Goal: Use online tool/utility: Utilize a website feature to perform a specific function

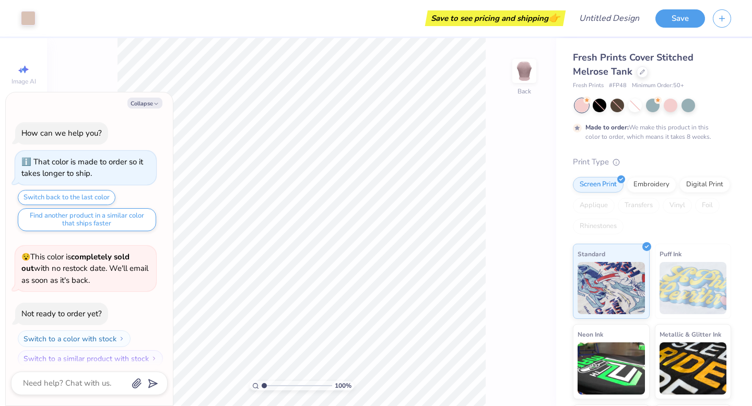
scroll to position [8, 0]
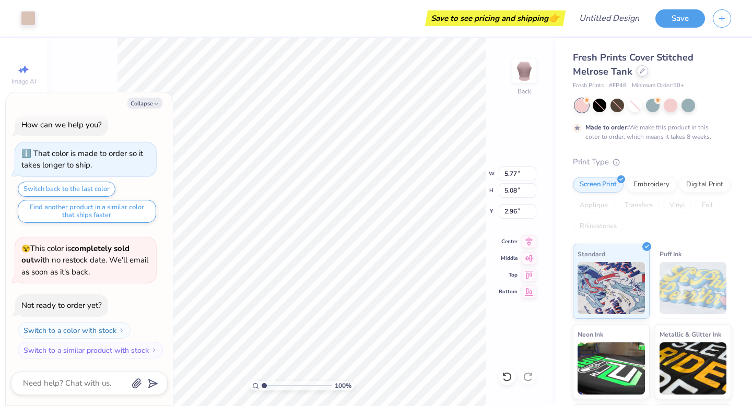
click at [641, 71] on icon at bounding box center [643, 71] width 4 height 4
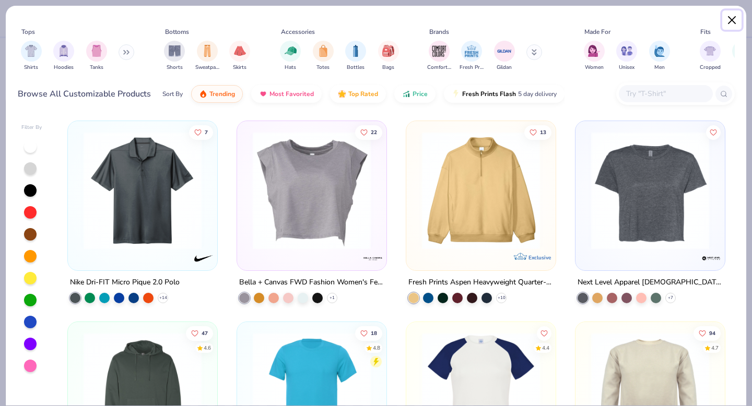
click at [730, 25] on button "Close" at bounding box center [733, 20] width 20 height 20
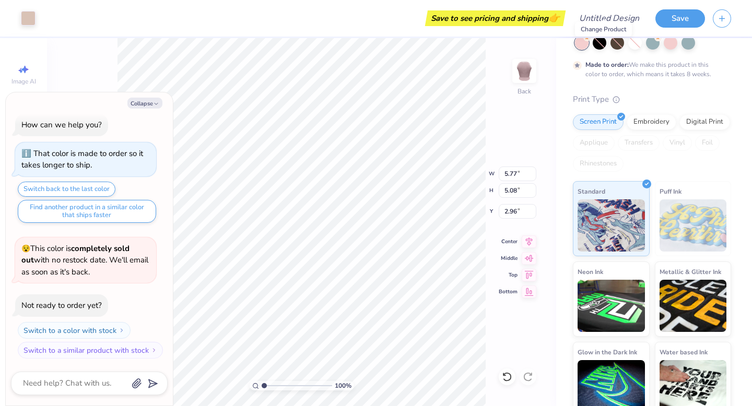
scroll to position [63, 0]
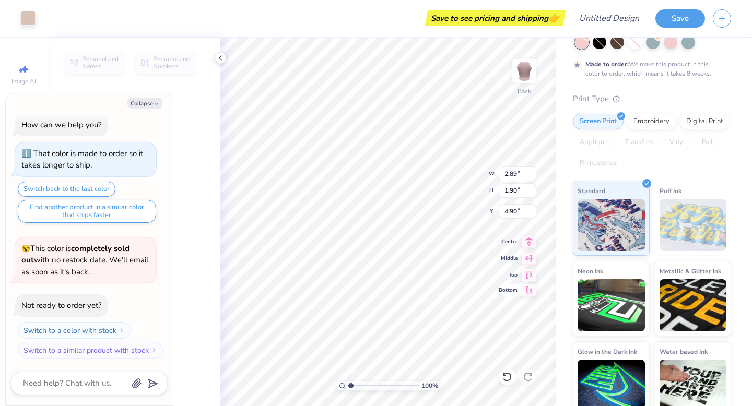
type textarea "x"
type input "2.89"
type input "1.90"
type input "4.90"
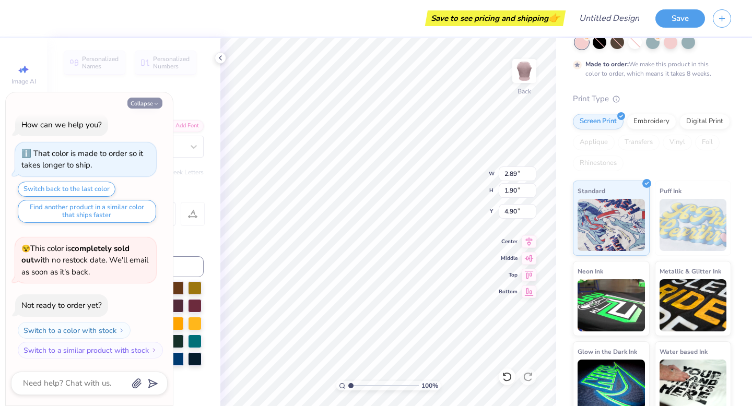
click at [150, 103] on button "Collapse" at bounding box center [144, 103] width 35 height 11
type textarea "x"
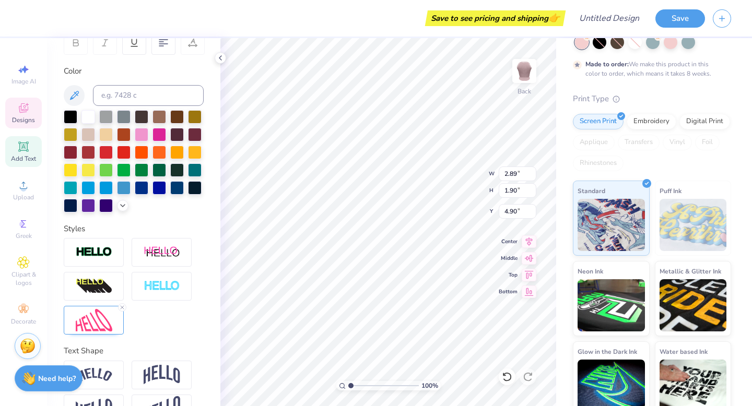
scroll to position [201, 0]
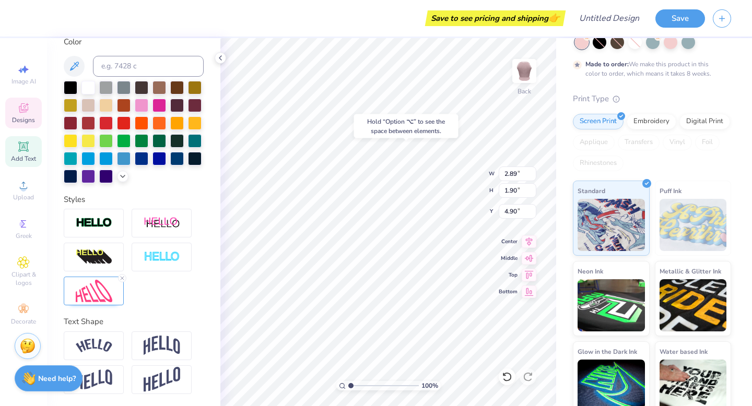
type input "3.67"
type input "2.04"
type input "3.81"
